Goal: Task Accomplishment & Management: Manage account settings

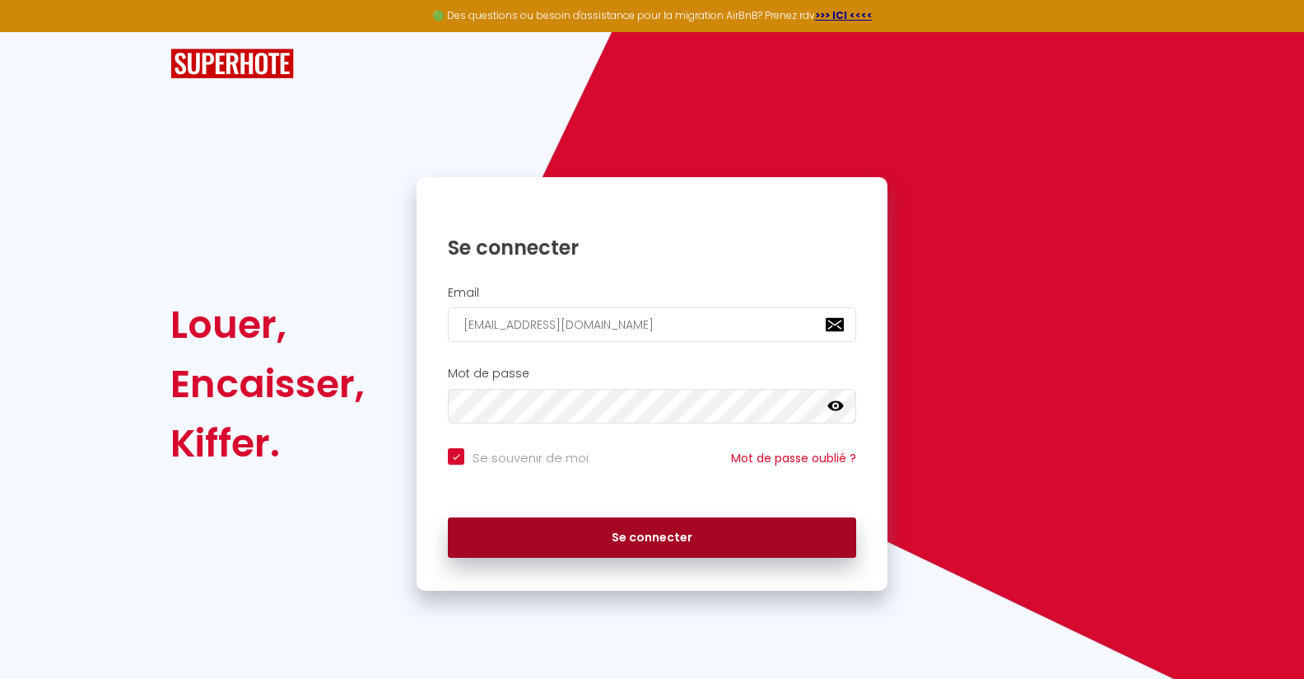
click at [686, 546] on button "Se connecter" at bounding box center [652, 537] width 408 height 41
checkbox input "true"
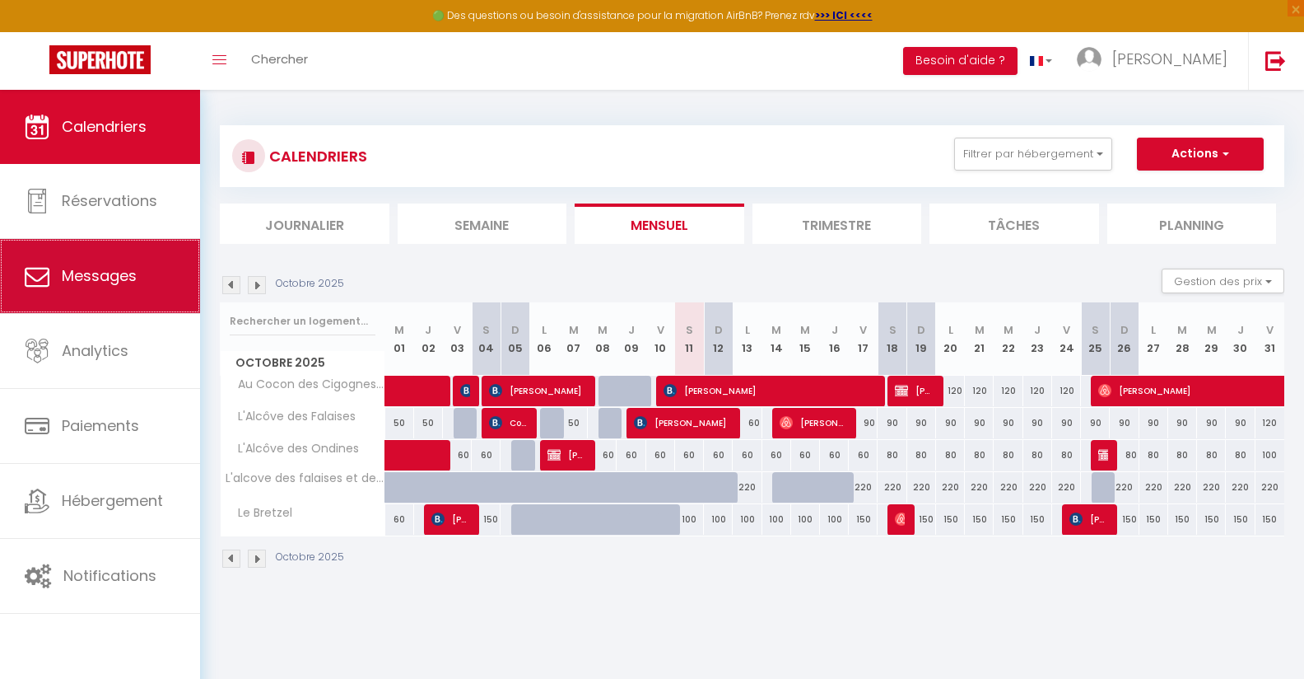
click at [101, 289] on link "Messages" at bounding box center [100, 276] width 200 height 74
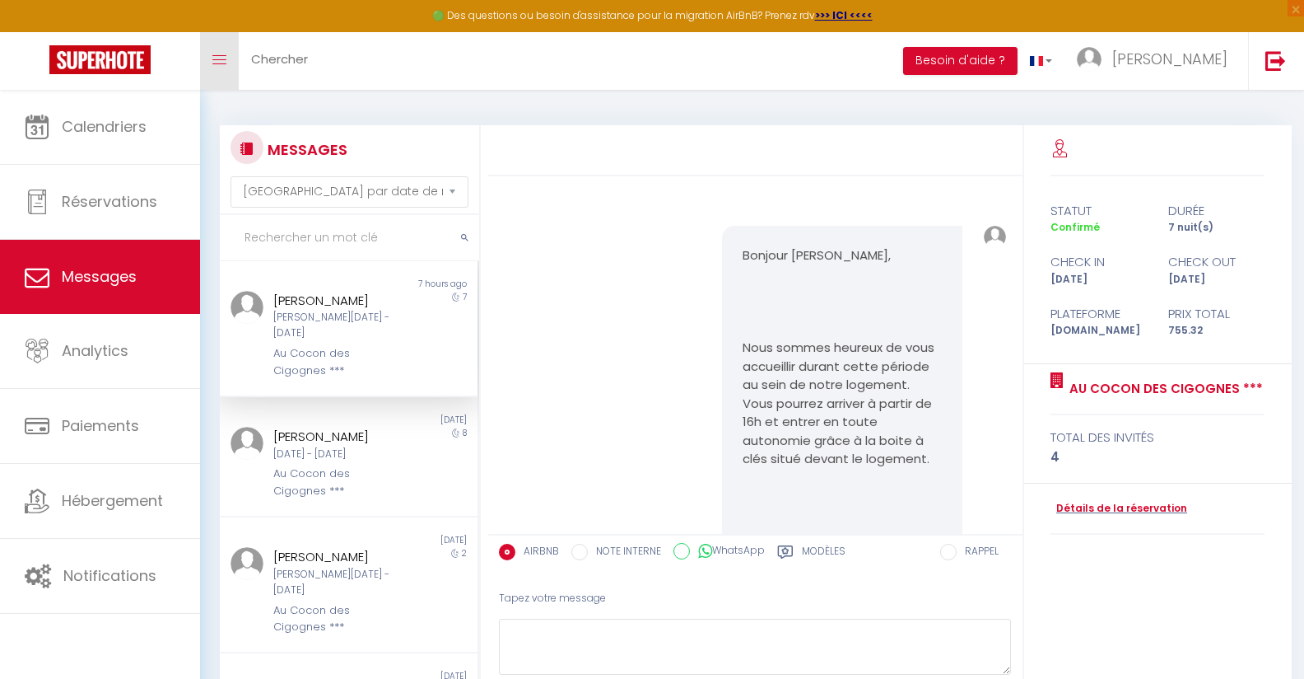
scroll to position [762, 0]
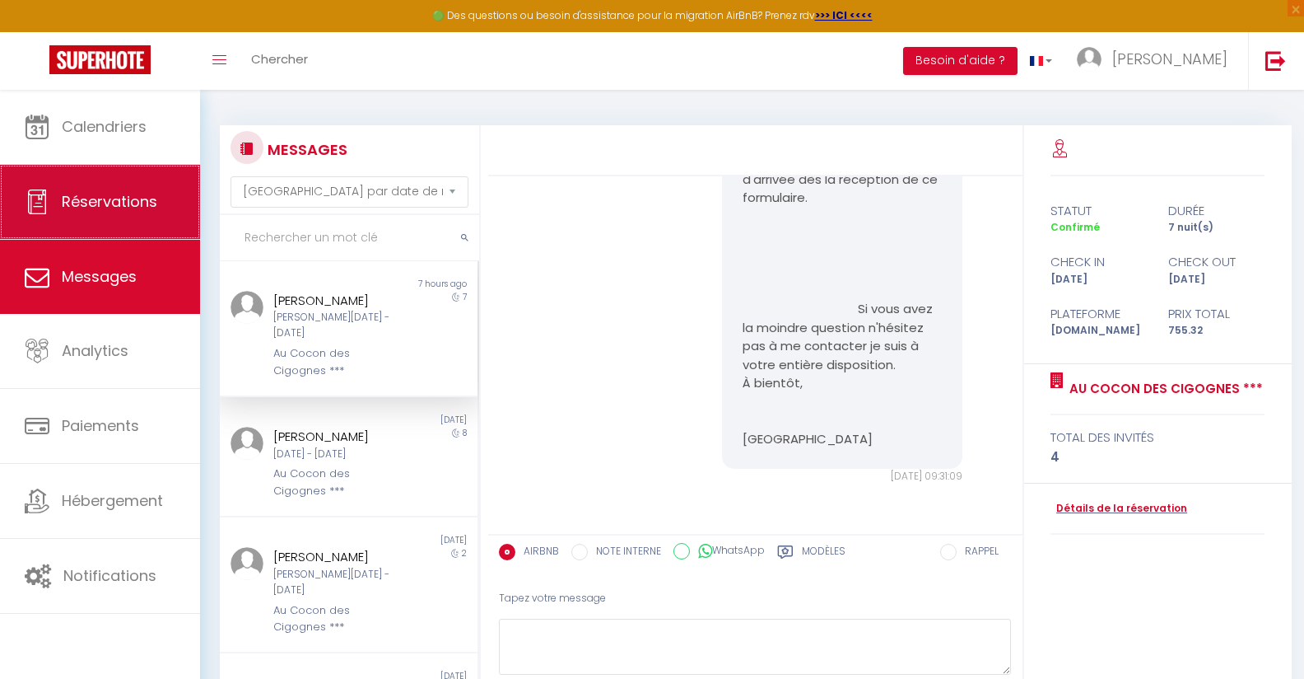
click at [92, 205] on span "Réservations" at bounding box center [110, 201] width 96 height 21
select select "not_cancelled"
